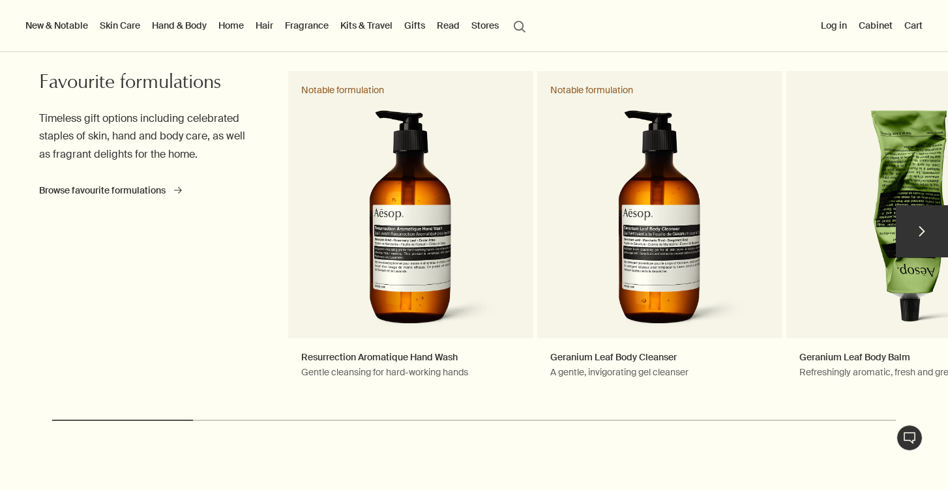
scroll to position [548, 0]
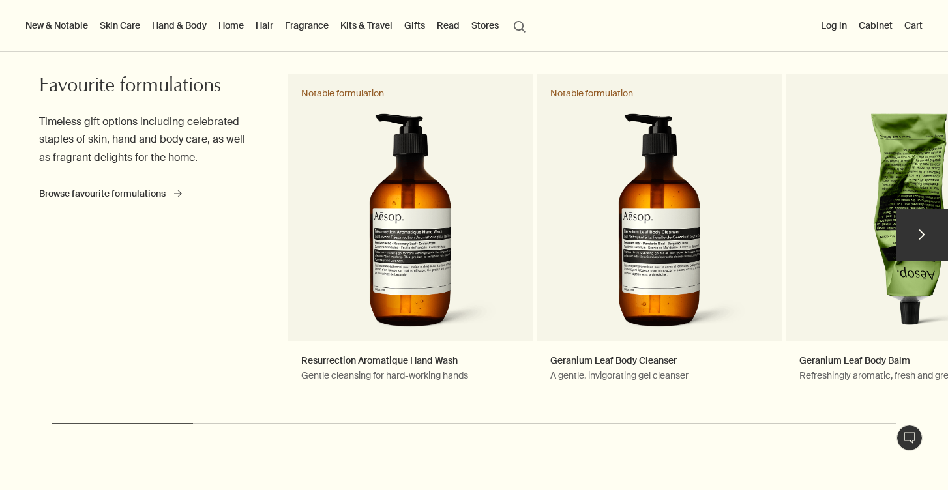
click at [911, 235] on button "chevron" at bounding box center [922, 235] width 52 height 52
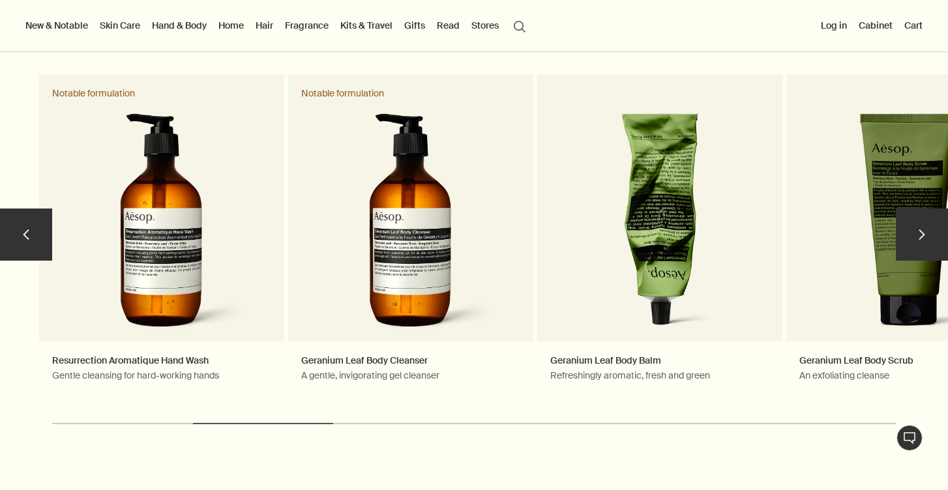
click at [911, 235] on button "chevron" at bounding box center [922, 235] width 52 height 52
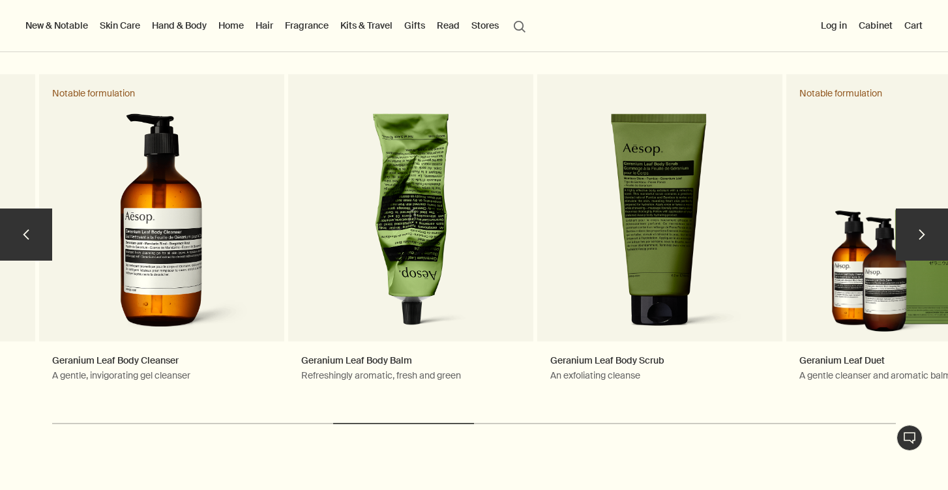
click at [911, 235] on button "chevron" at bounding box center [922, 235] width 52 height 52
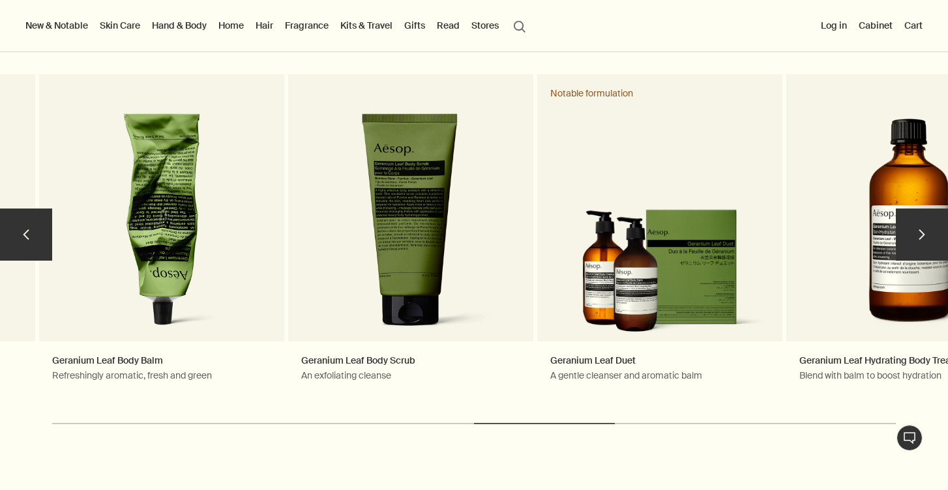
click at [911, 235] on button "chevron" at bounding box center [922, 235] width 52 height 52
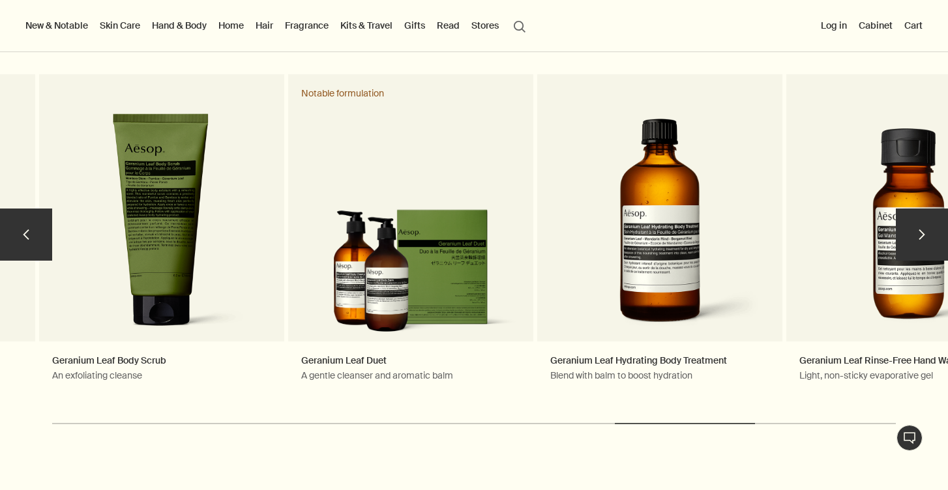
click at [911, 235] on button "chevron" at bounding box center [922, 235] width 52 height 52
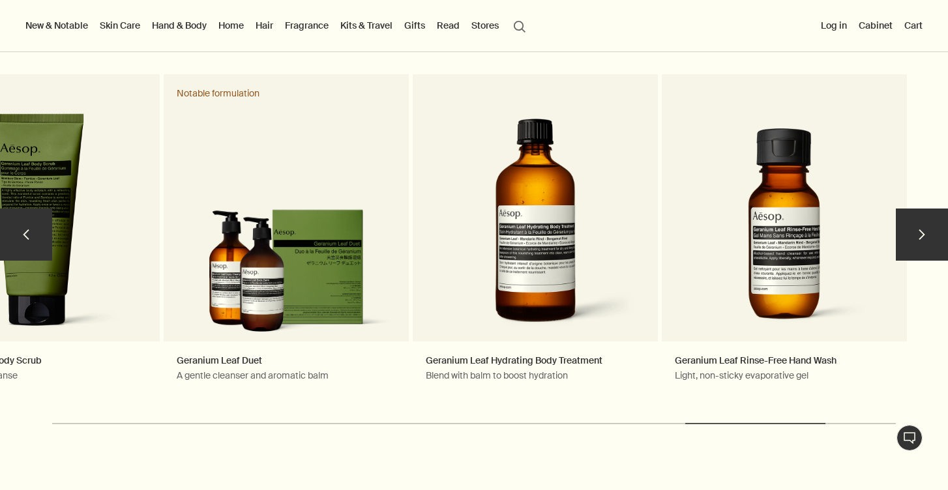
click at [911, 235] on button "chevron" at bounding box center [922, 235] width 52 height 52
click at [27, 242] on button "chevron" at bounding box center [26, 235] width 52 height 52
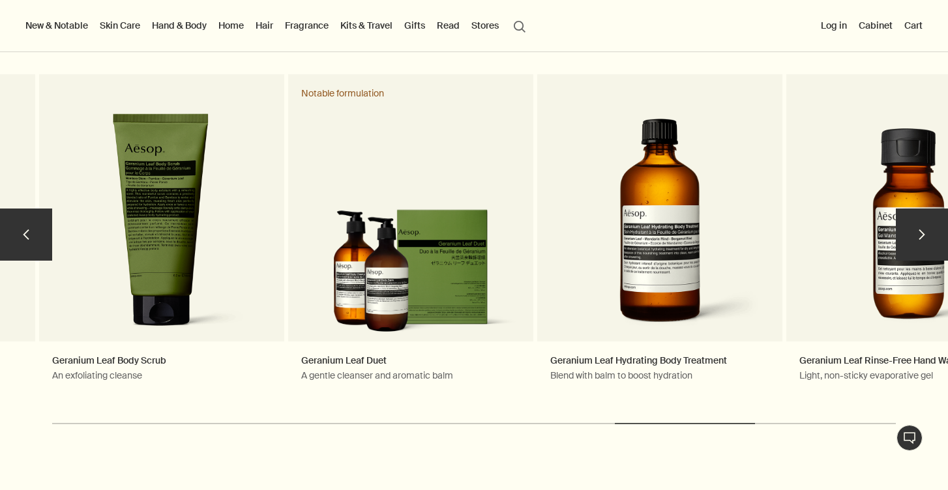
click at [27, 242] on button "chevron" at bounding box center [26, 235] width 52 height 52
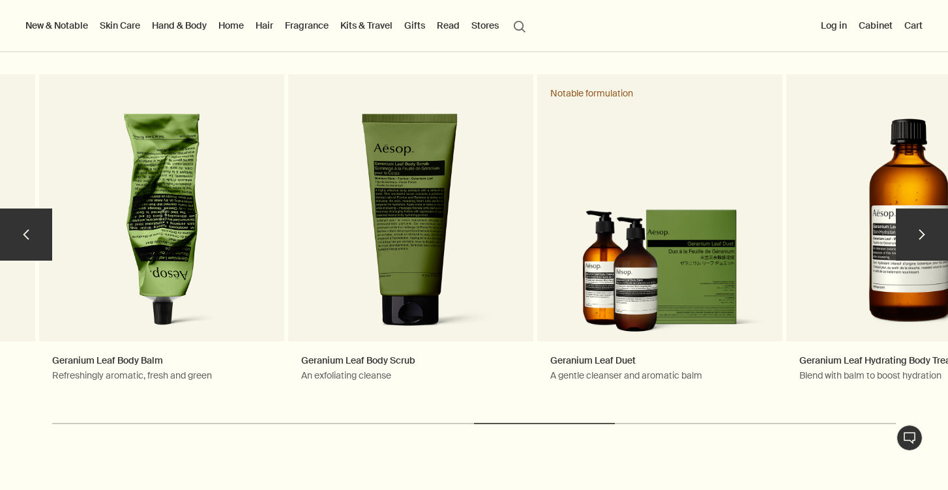
click at [27, 242] on button "chevron" at bounding box center [26, 235] width 52 height 52
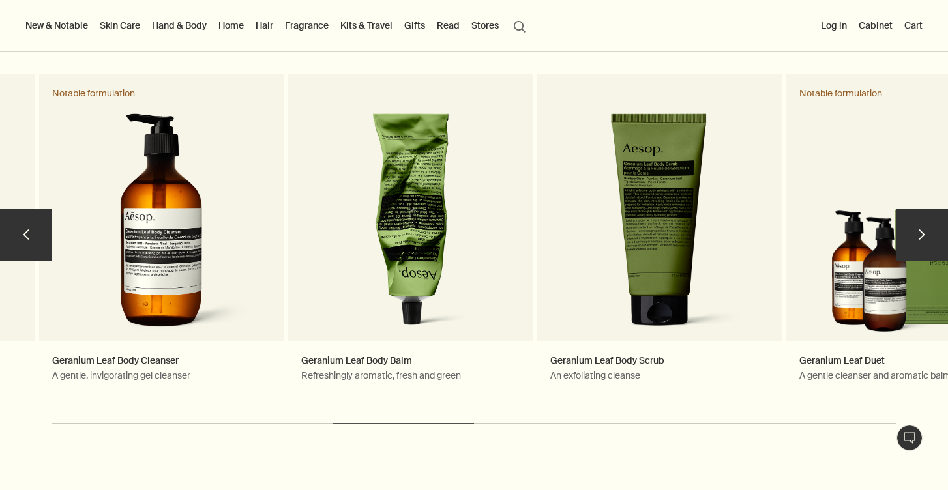
click at [27, 242] on button "chevron" at bounding box center [26, 235] width 52 height 52
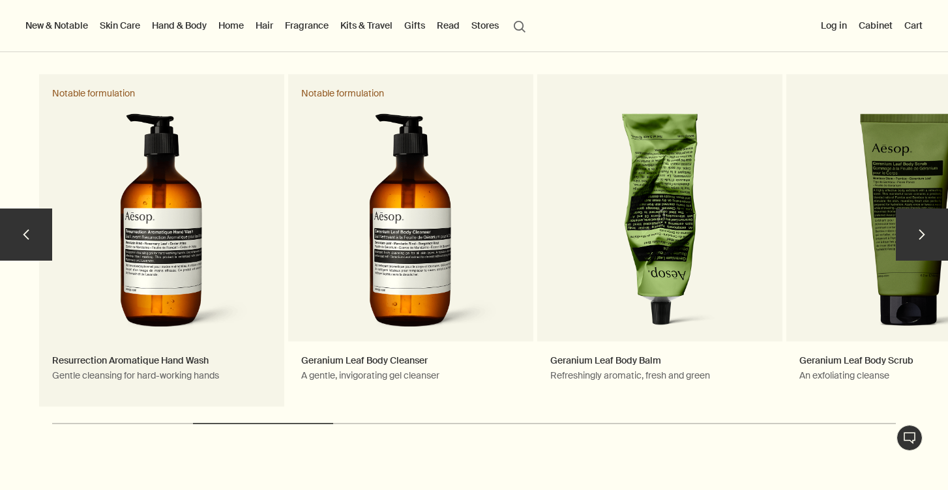
click at [182, 267] on link "Resurrection Aromatique Hand Wash Gentle cleansing for hard-working hands Notab…" at bounding box center [161, 240] width 245 height 332
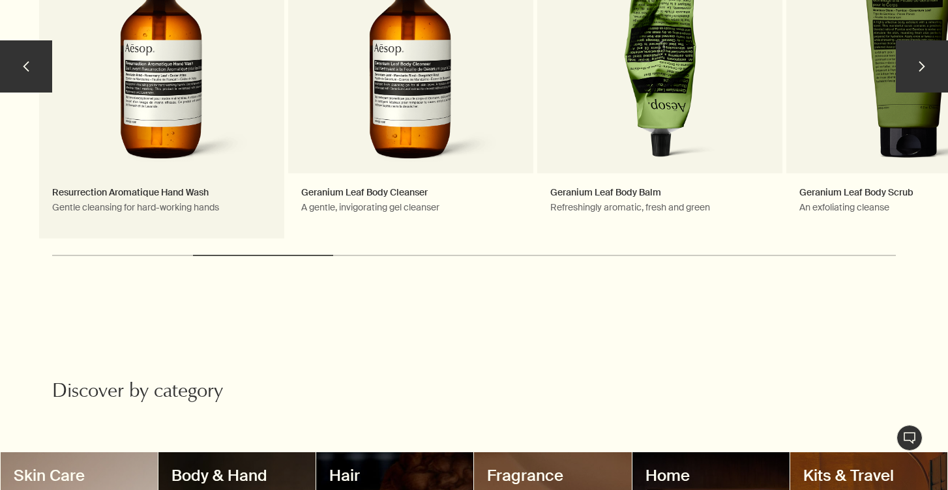
scroll to position [756, 0]
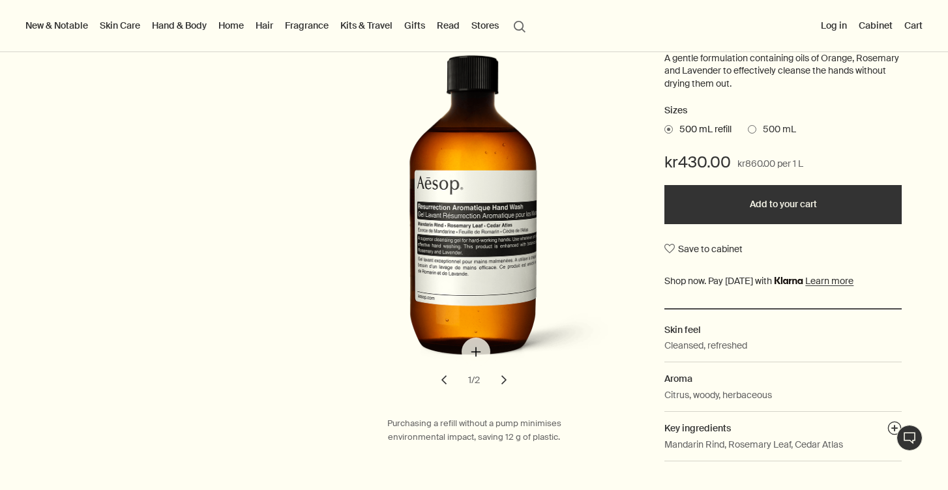
scroll to position [286, 0]
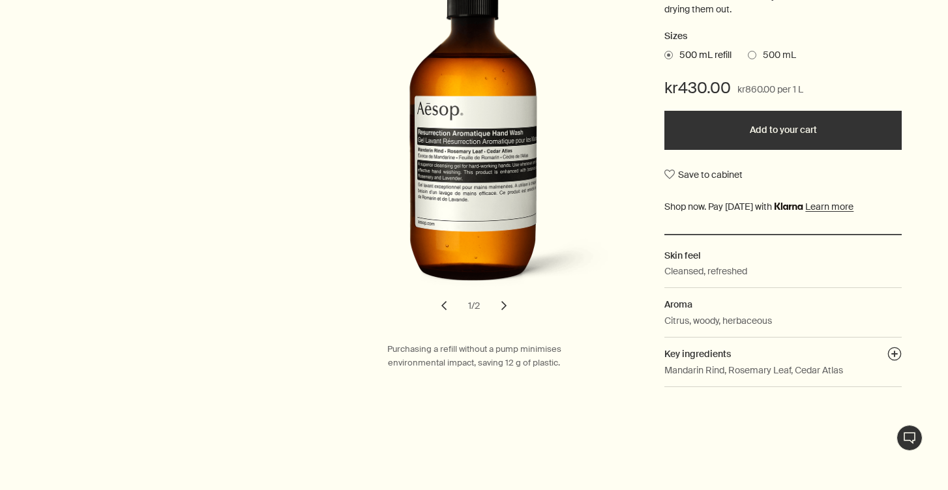
click at [498, 308] on button "chevron" at bounding box center [503, 305] width 29 height 29
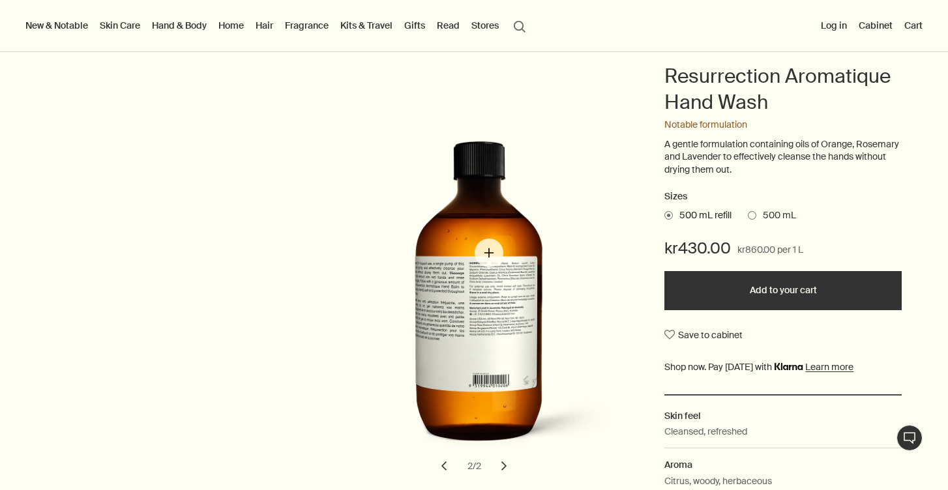
scroll to position [125, 0]
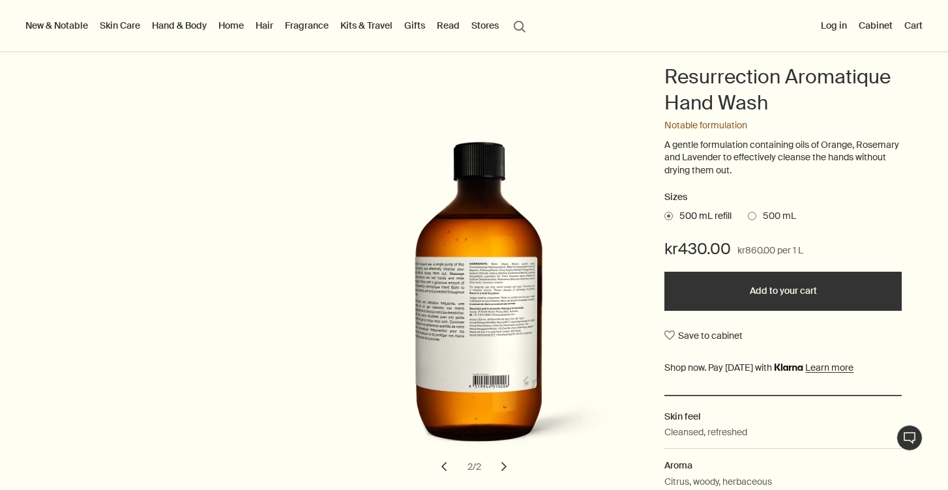
click at [447, 478] on button "chevron" at bounding box center [444, 466] width 29 height 29
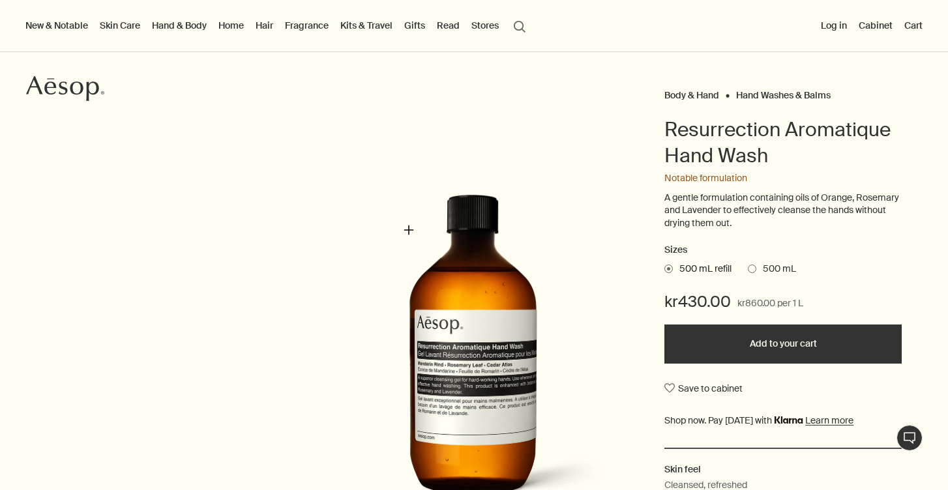
scroll to position [0, 0]
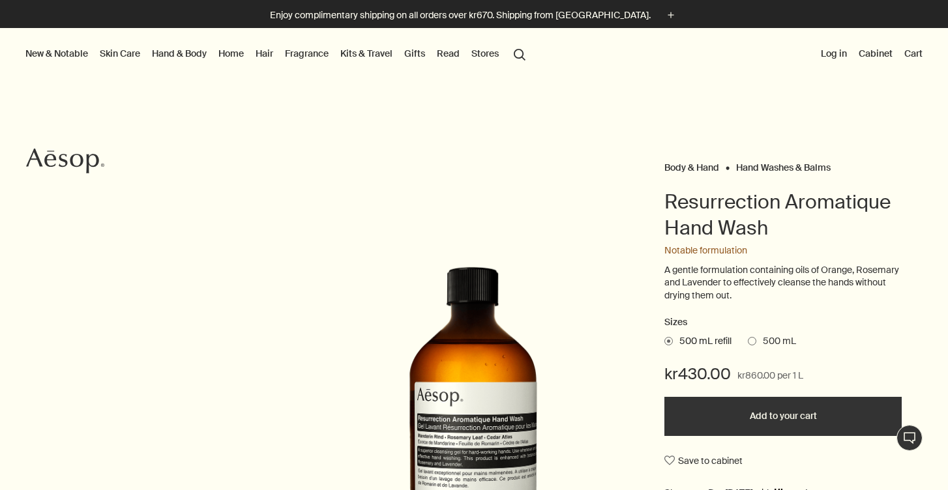
click at [235, 49] on link "Home" at bounding box center [231, 53] width 31 height 17
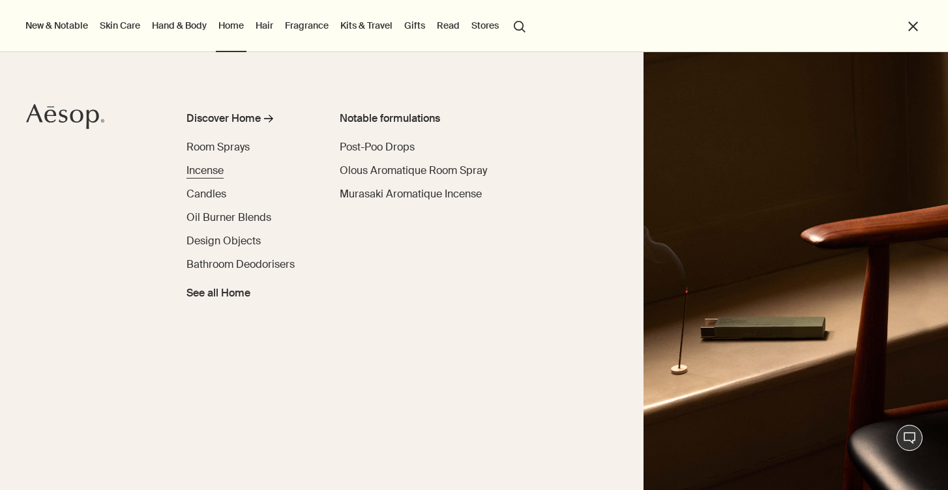
click at [213, 172] on span "Incense" at bounding box center [204, 171] width 37 height 14
